Goal: Communication & Community: Answer question/provide support

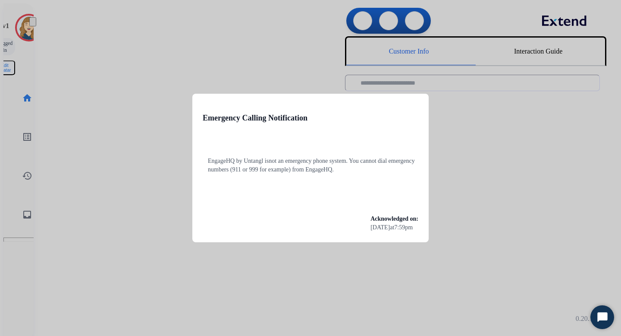
click at [75, 136] on div at bounding box center [310, 168] width 621 height 336
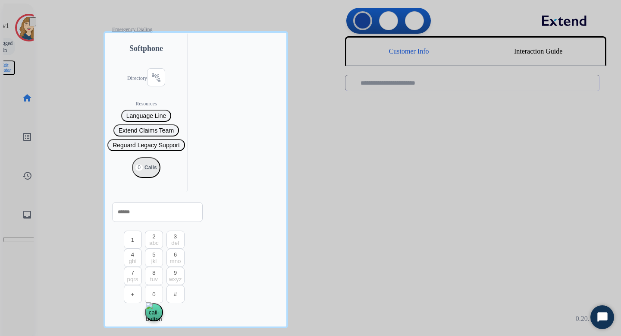
click at [66, 110] on div at bounding box center [310, 168] width 621 height 336
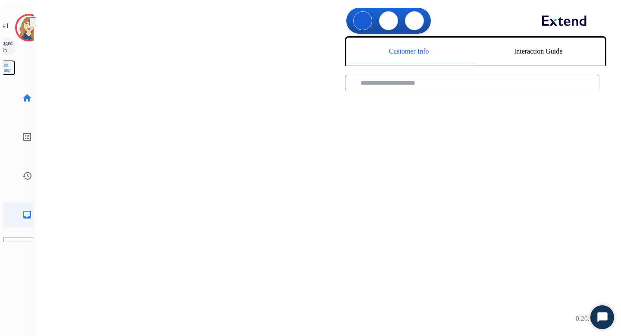
click at [22, 209] on mat-icon "inbox" at bounding box center [27, 214] width 10 height 10
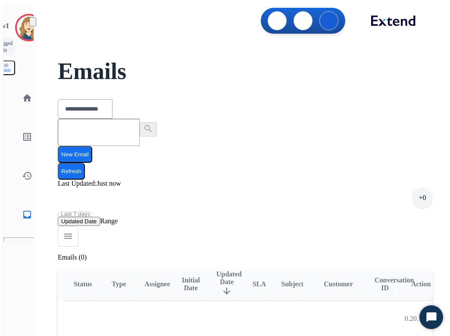
click at [92, 146] on button "New Email" at bounding box center [75, 154] width 35 height 17
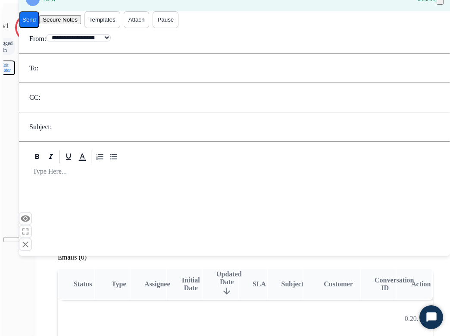
click at [120, 28] on button "Templates" at bounding box center [103, 19] width 36 height 17
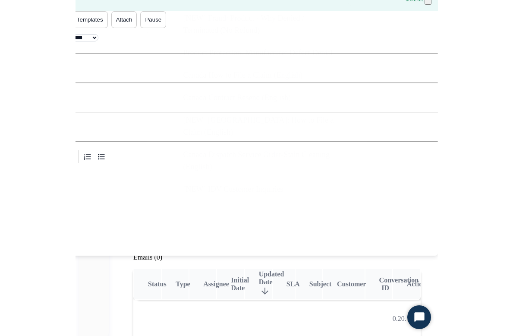
scroll to position [915, 0]
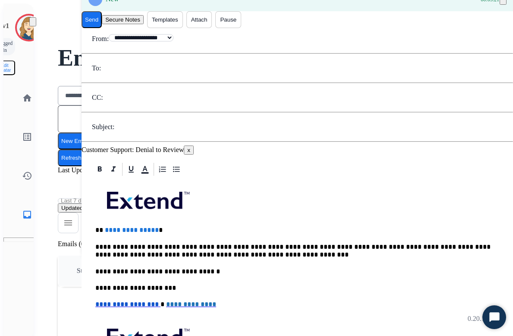
scroll to position [0, 0]
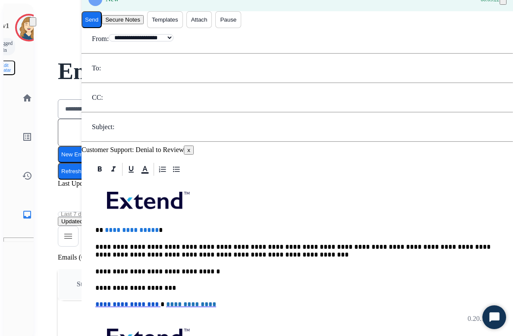
click at [183, 28] on button "Templates" at bounding box center [165, 19] width 36 height 17
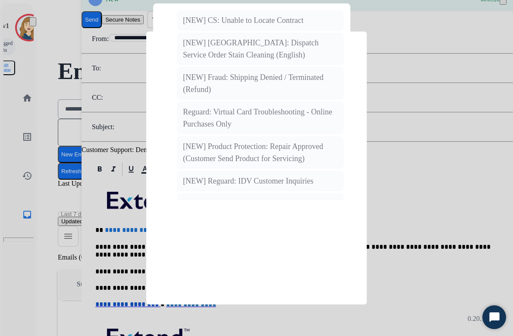
click at [254, 71] on input "text" at bounding box center [247, 60] width 189 height 28
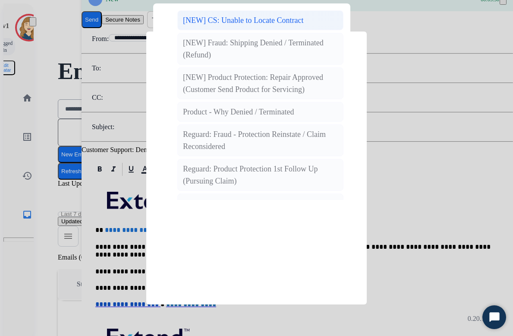
type input "*"
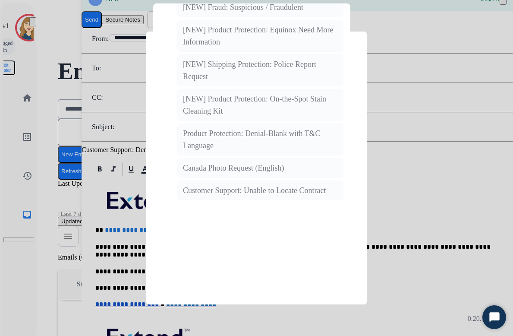
scroll to position [1451, 0]
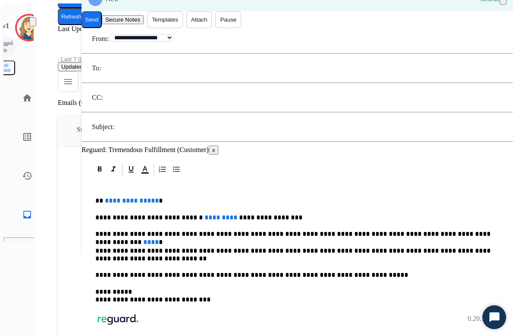
scroll to position [155, 0]
click at [192, 214] on p "**********" at bounding box center [293, 218] width 397 height 8
click at [204, 214] on span "*********" at bounding box center [220, 217] width 33 height 6
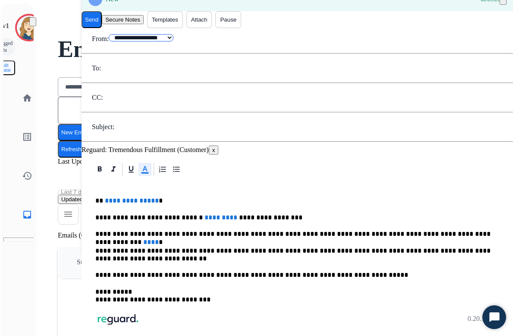
click at [173, 41] on select "**********" at bounding box center [141, 37] width 65 height 7
click at [183, 28] on button "Templates" at bounding box center [165, 19] width 36 height 17
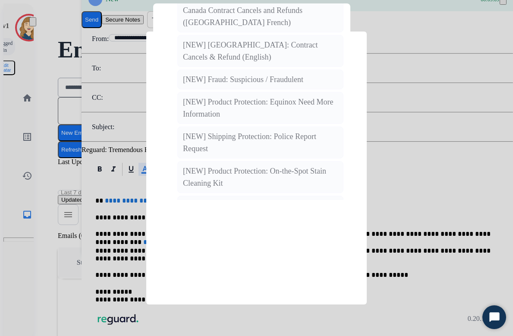
scroll to position [1677, 0]
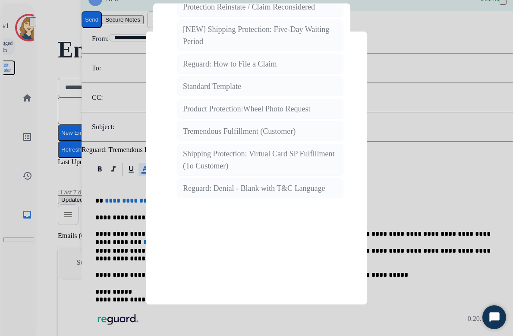
click at [428, 123] on div at bounding box center [256, 168] width 513 height 336
